Goal: Information Seeking & Learning: Learn about a topic

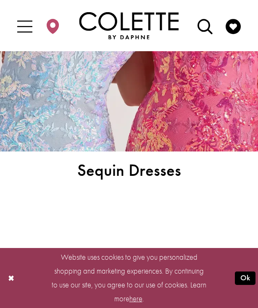
scroll to position [1689, 0]
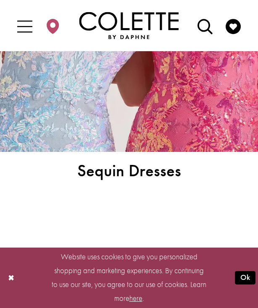
click at [104, 170] on span "Sequin Dresses" at bounding box center [129, 170] width 206 height 17
click at [97, 164] on span "Sequin Dresses" at bounding box center [129, 170] width 206 height 17
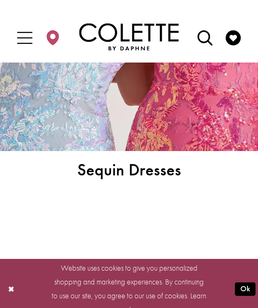
scroll to position [1678, 0]
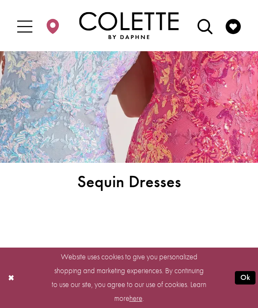
click at [100, 181] on span "Sequin Dresses" at bounding box center [129, 181] width 206 height 17
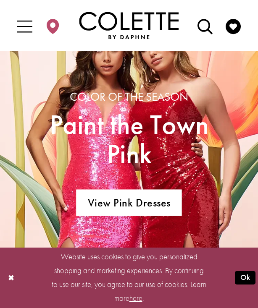
scroll to position [1043, 0]
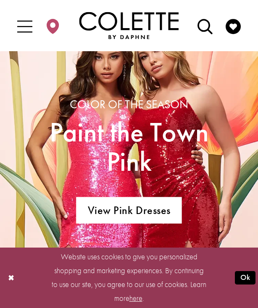
click at [110, 210] on link "View Pink Dresses" at bounding box center [128, 210] width 105 height 26
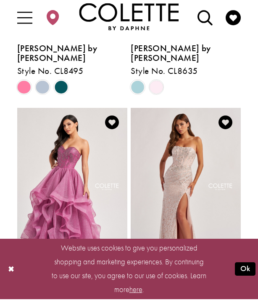
scroll to position [1477, 0]
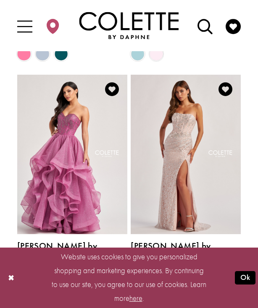
click at [182, 307] on span "Next" at bounding box center [182, 312] width 18 height 11
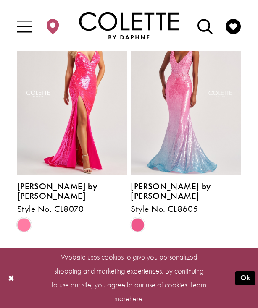
scroll to position [1534, 0]
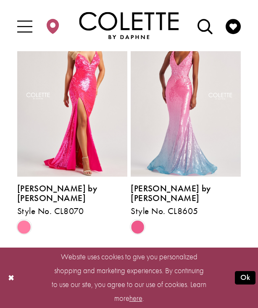
click at [175, 250] on span "Next" at bounding box center [176, 255] width 18 height 11
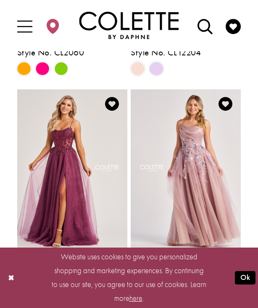
scroll to position [1474, 0]
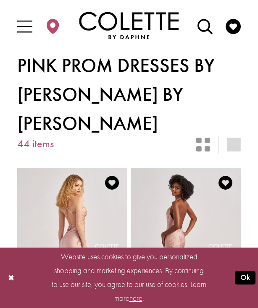
click at [131, 306] on div "Website uses cookies to give you personalized shopping and marketing experience…" at bounding box center [129, 278] width 258 height 60
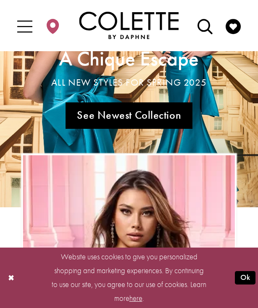
scroll to position [77, 0]
